Goal: Task Accomplishment & Management: Complete application form

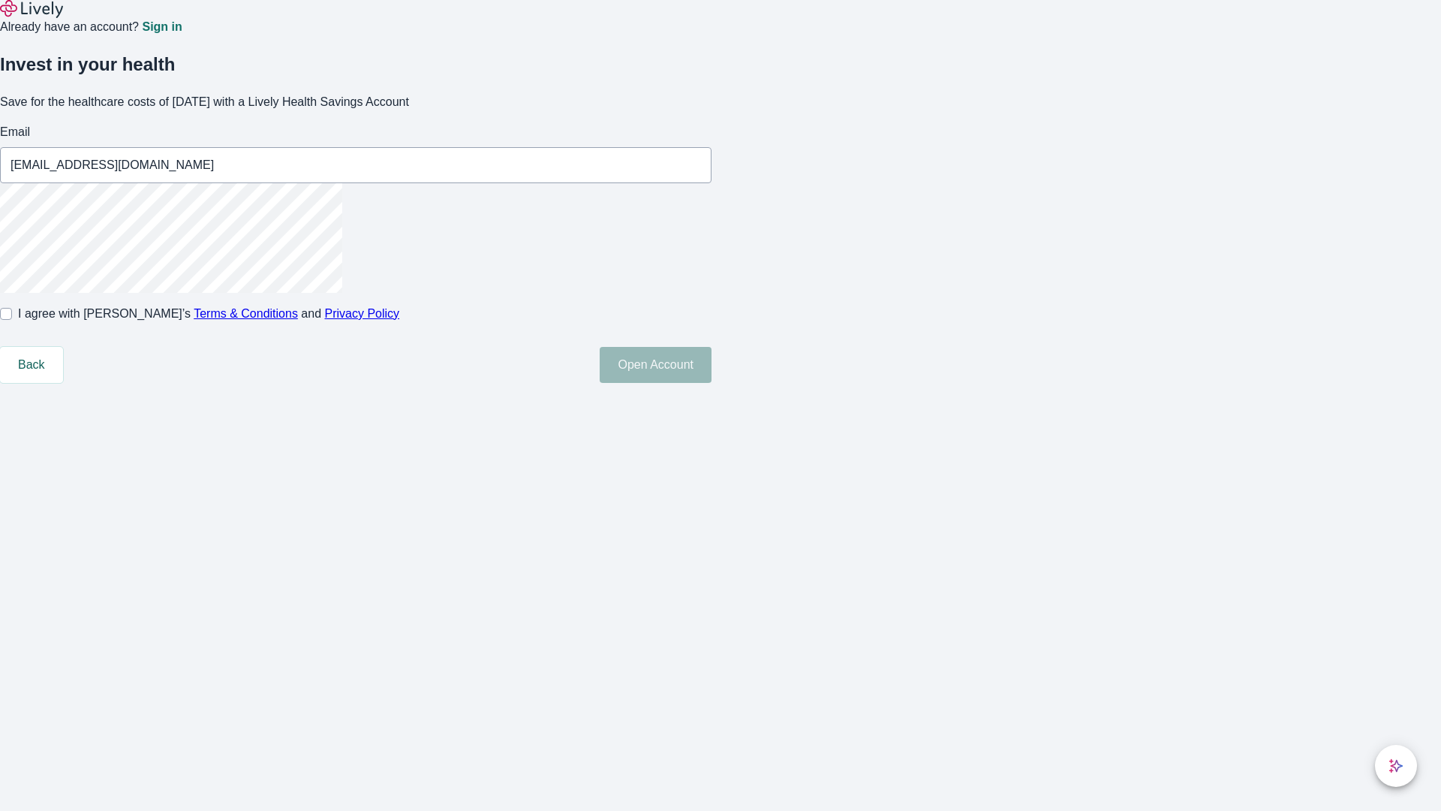
click at [12, 320] on input "I agree with Lively’s Terms & Conditions and Privacy Policy" at bounding box center [6, 314] width 12 height 12
checkbox input "true"
click at [712, 383] on button "Open Account" at bounding box center [656, 365] width 112 height 36
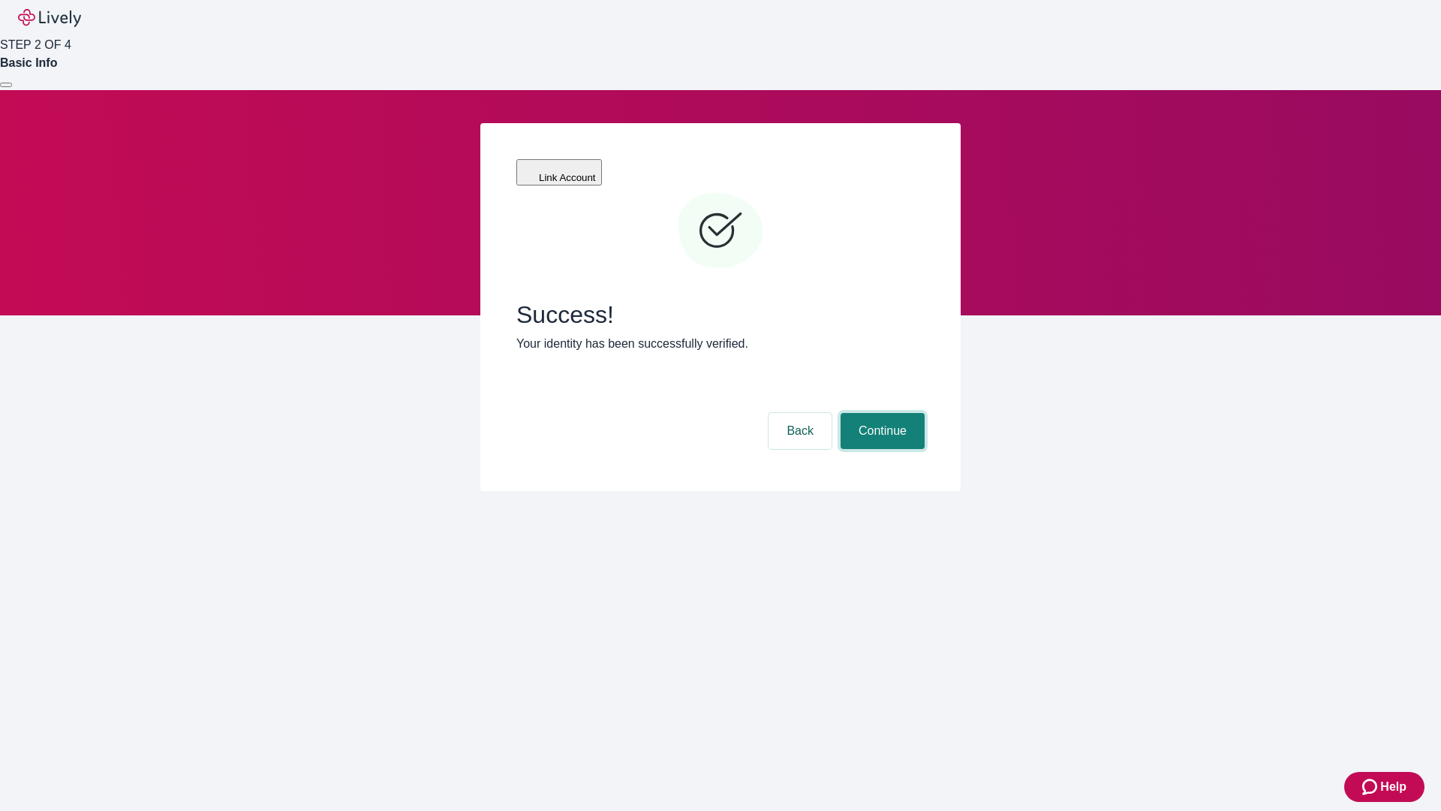
click at [881, 413] on button "Continue" at bounding box center [883, 431] width 84 height 36
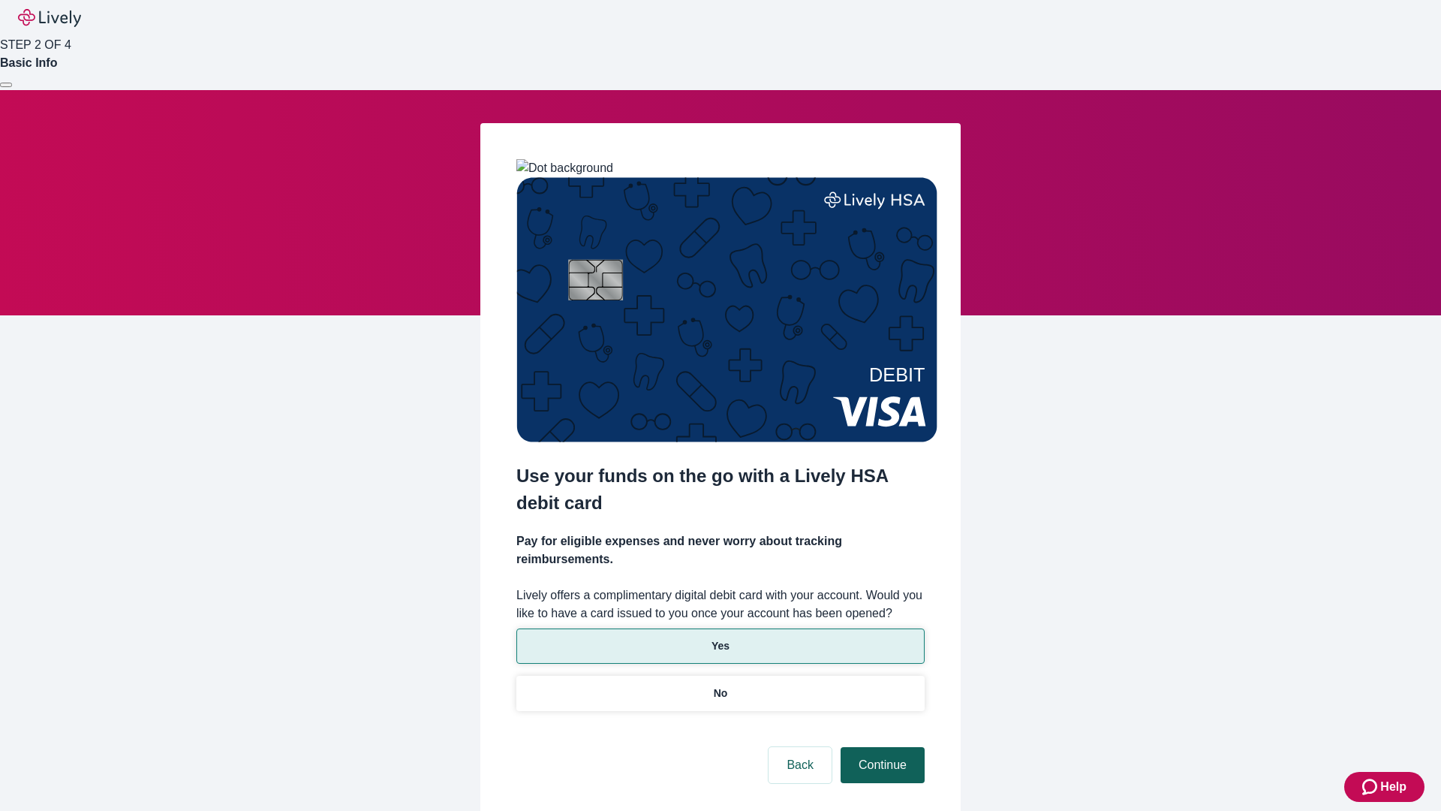
click at [720, 685] on p "No" at bounding box center [721, 693] width 14 height 16
click at [881, 747] on button "Continue" at bounding box center [883, 765] width 84 height 36
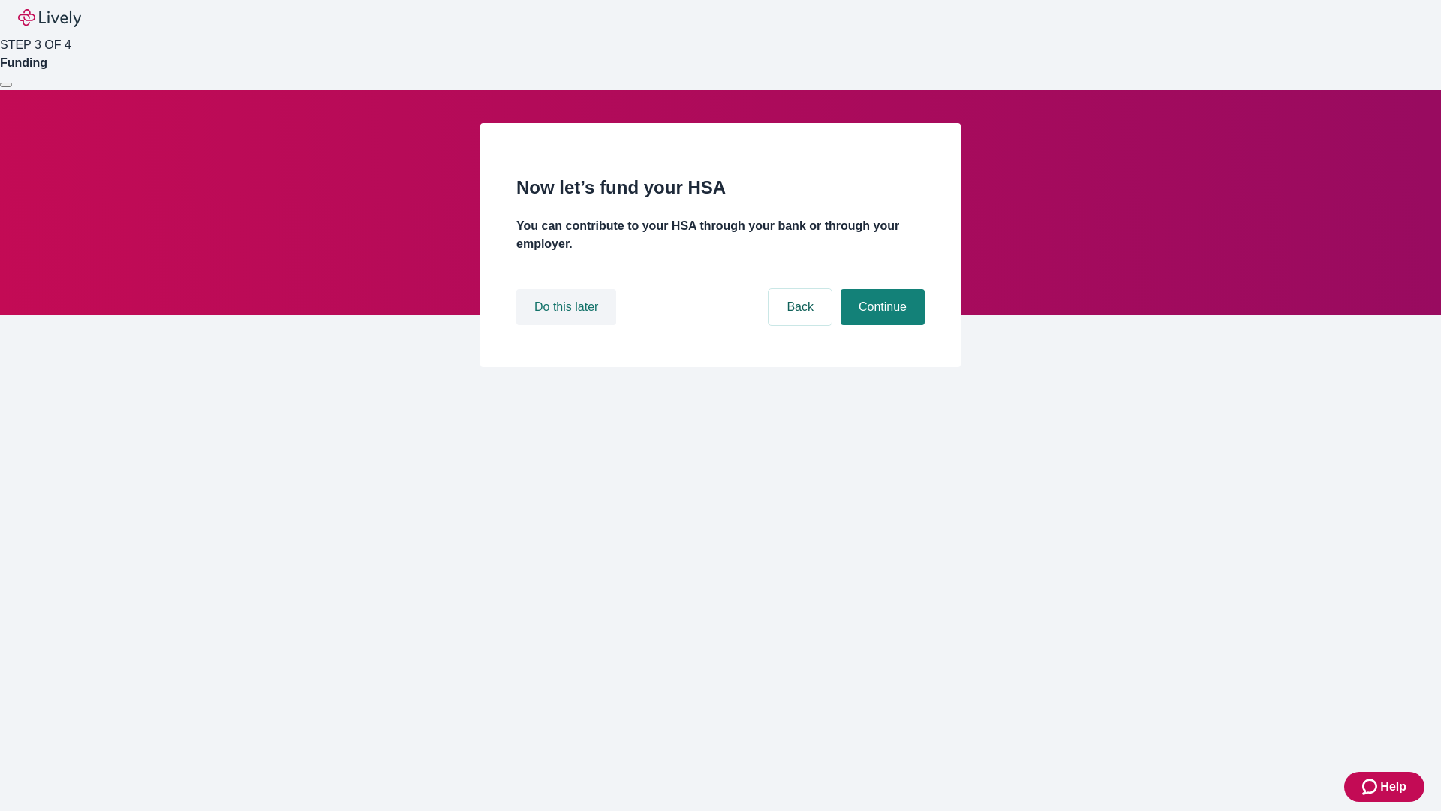
click at [568, 325] on button "Do this later" at bounding box center [566, 307] width 100 height 36
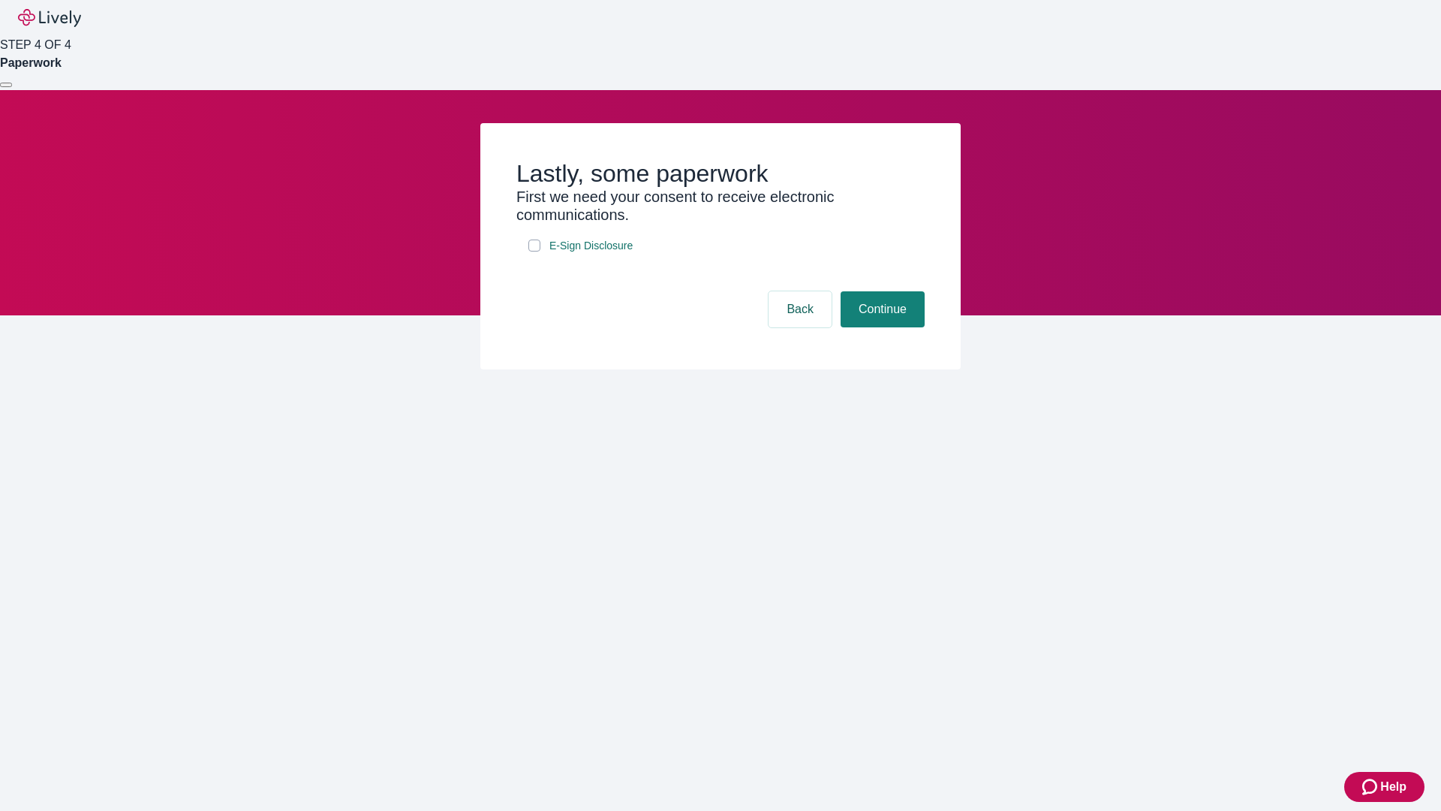
click at [535, 251] on input "E-Sign Disclosure" at bounding box center [535, 245] width 12 height 12
checkbox input "true"
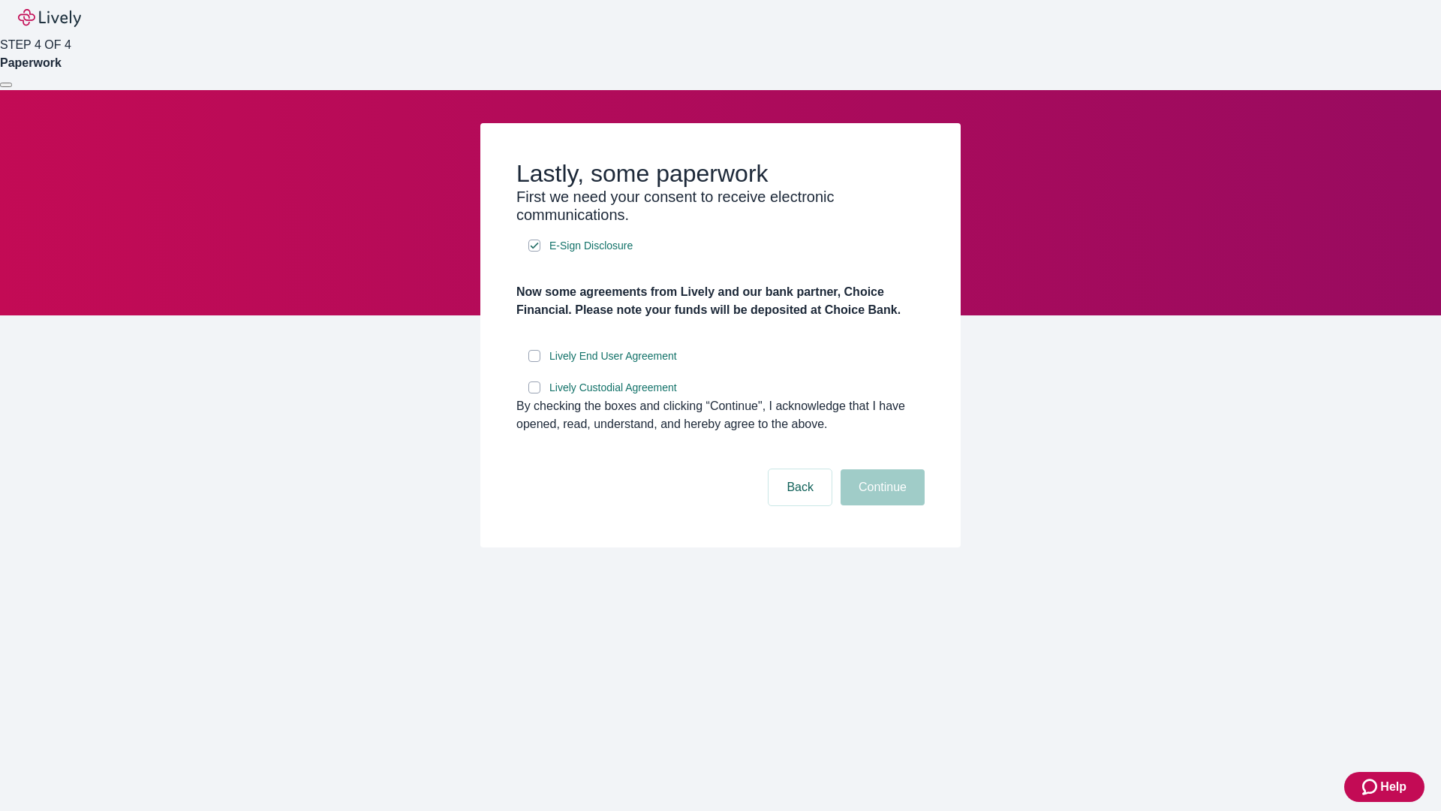
click at [535, 362] on input "Lively End User Agreement" at bounding box center [535, 356] width 12 height 12
checkbox input "true"
click at [535, 393] on input "Lively Custodial Agreement" at bounding box center [535, 387] width 12 height 12
checkbox input "true"
click at [881, 505] on button "Continue" at bounding box center [883, 487] width 84 height 36
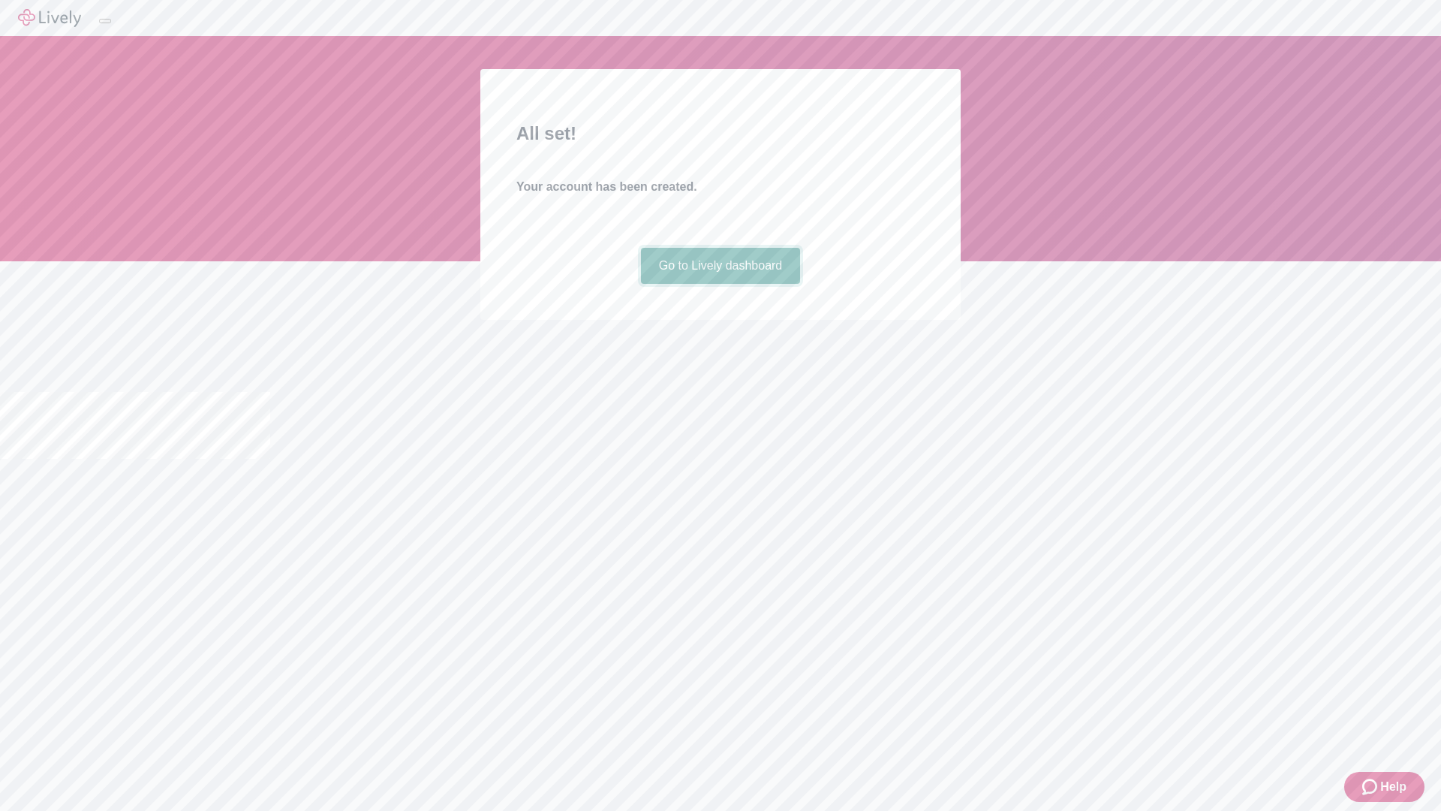
click at [720, 284] on link "Go to Lively dashboard" at bounding box center [721, 266] width 160 height 36
